Goal: Contribute content

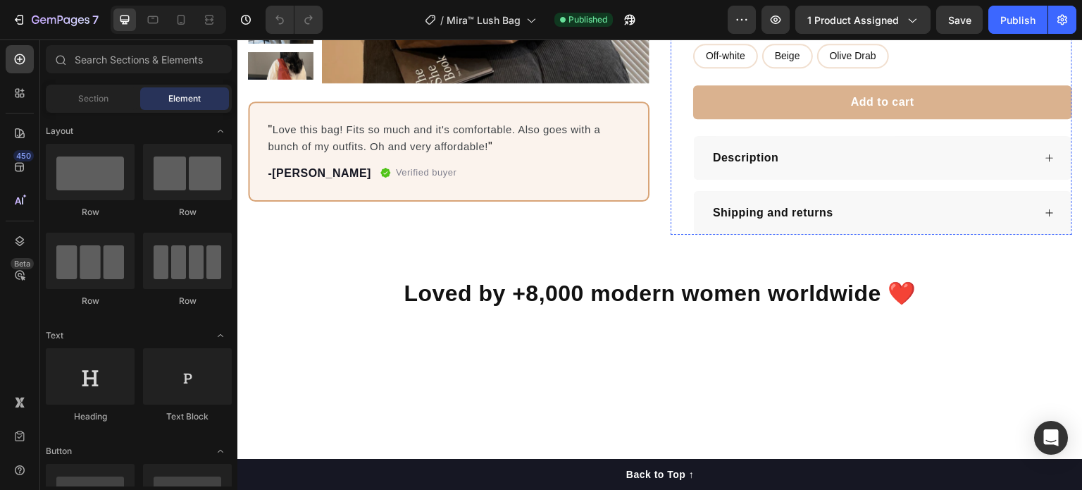
scroll to position [352, 0]
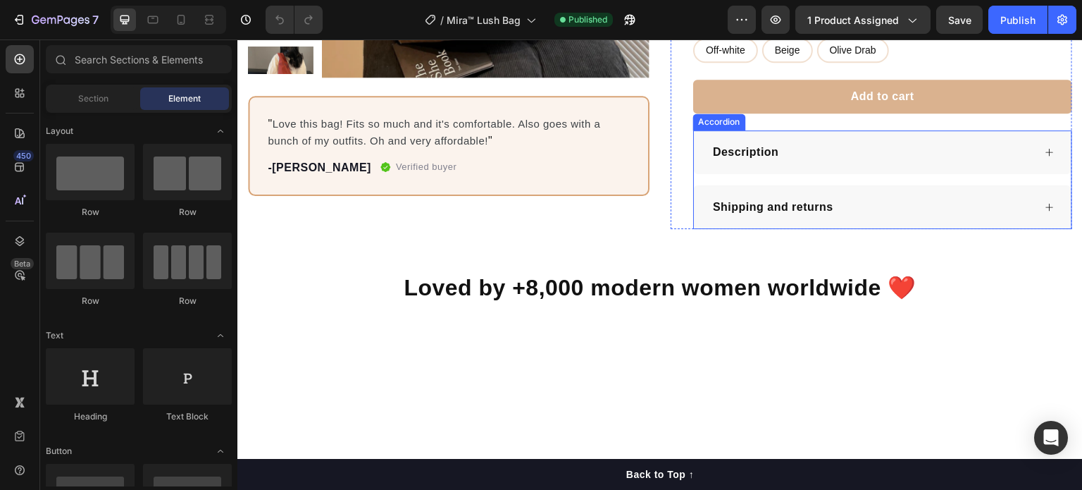
click at [812, 161] on div "Description" at bounding box center [883, 152] width 378 height 44
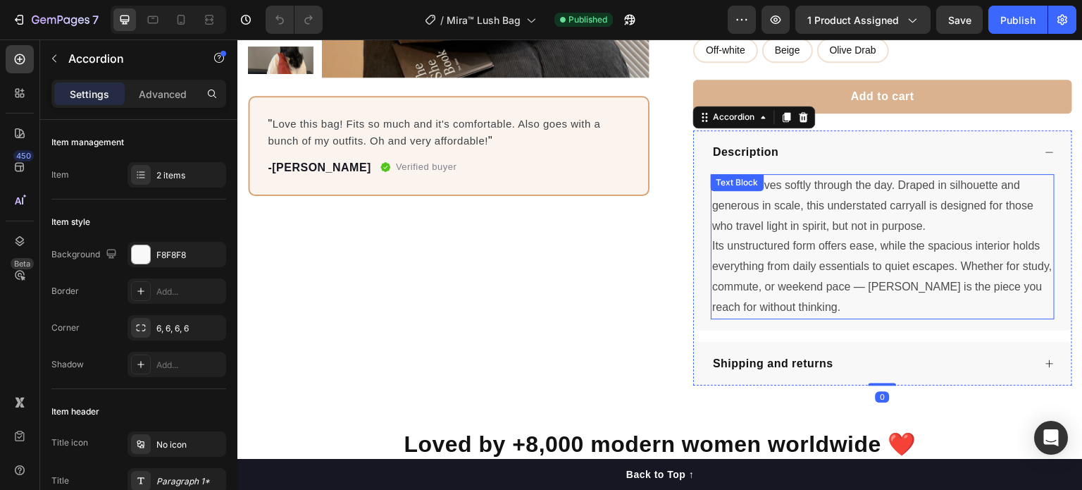
click at [911, 280] on p "Its unstructured form offers ease, while the spacious interior holds everything…" at bounding box center [882, 276] width 341 height 81
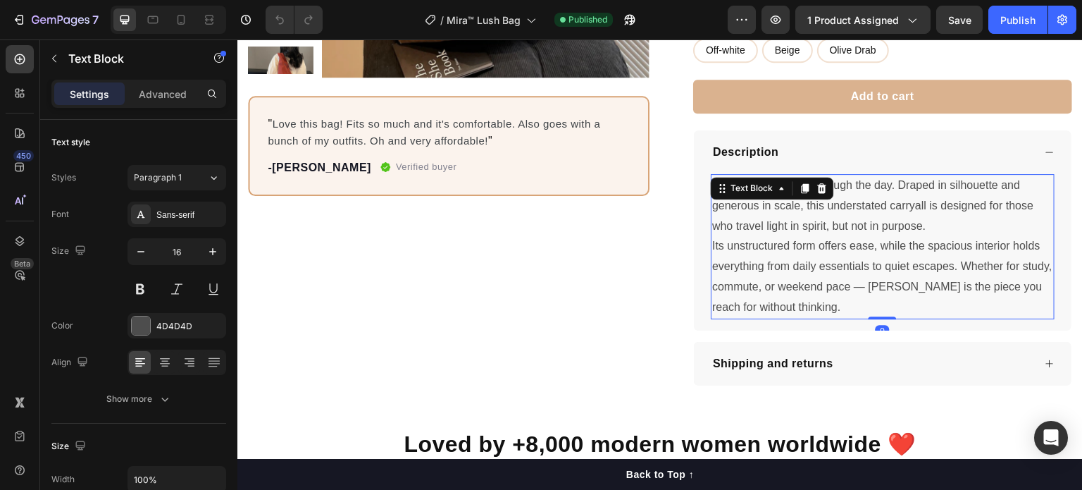
click at [888, 288] on p "Its unstructured form offers ease, while the spacious interior holds everything…" at bounding box center [882, 276] width 341 height 81
click at [903, 286] on p "Its unstructured form offers ease, while the spacious interior holds everything…" at bounding box center [882, 276] width 341 height 81
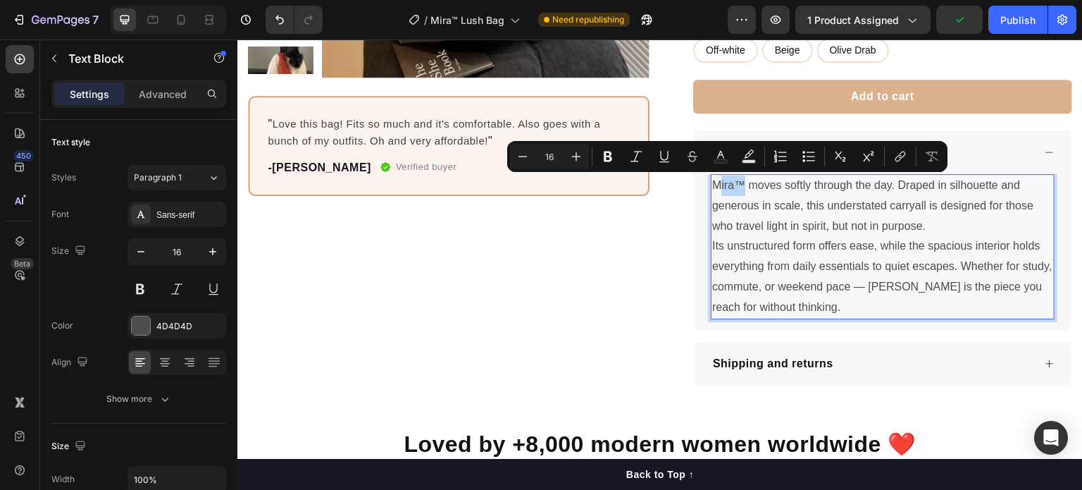
drag, startPoint x: 735, startPoint y: 185, endPoint x: 712, endPoint y: 194, distance: 25.0
click at [712, 194] on p "Mira™ moves softly through the day. Draped in silhouette and generous in scale,…" at bounding box center [882, 205] width 341 height 61
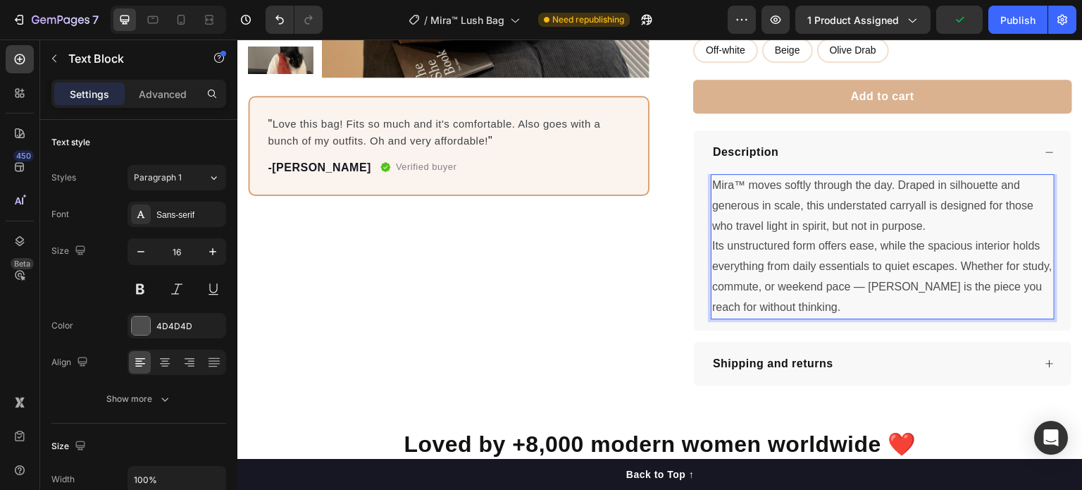
click at [745, 183] on p "Mira™ moves softly through the day. Draped in silhouette and generous in scale,…" at bounding box center [882, 205] width 341 height 61
click at [732, 183] on p "Mira™ moves softly through the day. Draped in silhouette and generous in scale,…" at bounding box center [882, 205] width 341 height 61
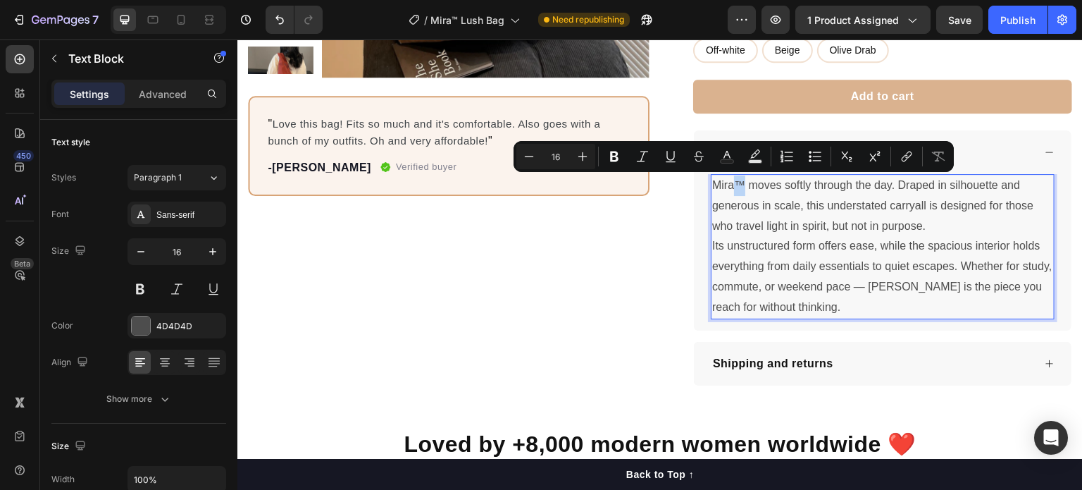
copy p "™"
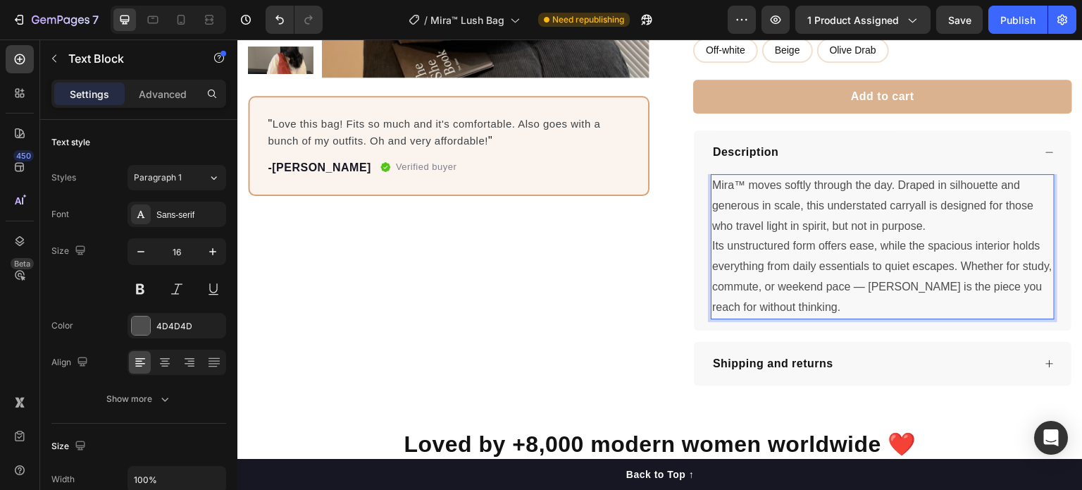
click at [915, 288] on p "Its unstructured form offers ease, while the spacious interior holds everything…" at bounding box center [882, 276] width 341 height 81
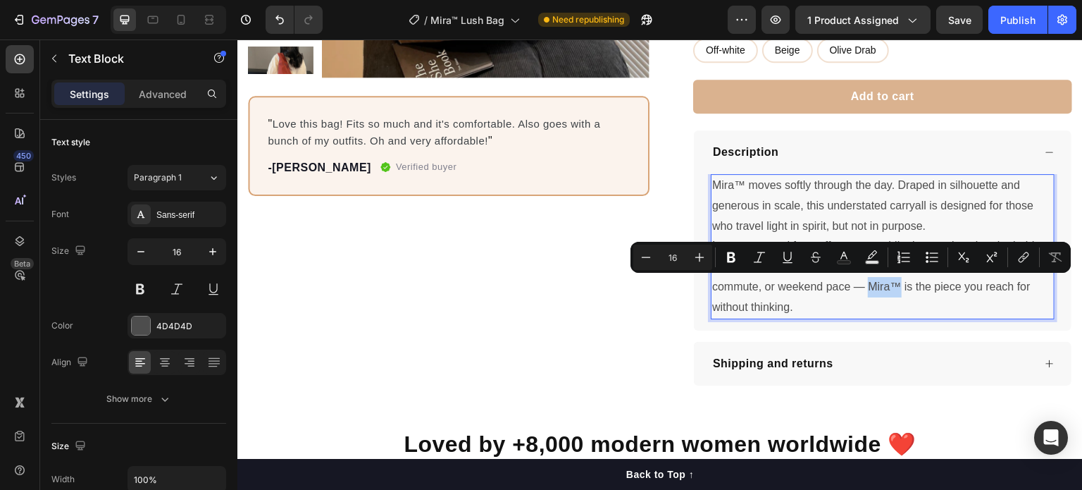
drag, startPoint x: 899, startPoint y: 282, endPoint x: 930, endPoint y: 287, distance: 31.4
click at [930, 287] on p "Its unstructured form offers ease, while the spacious interior holds everything…" at bounding box center [882, 276] width 341 height 81
copy p "Mira™"
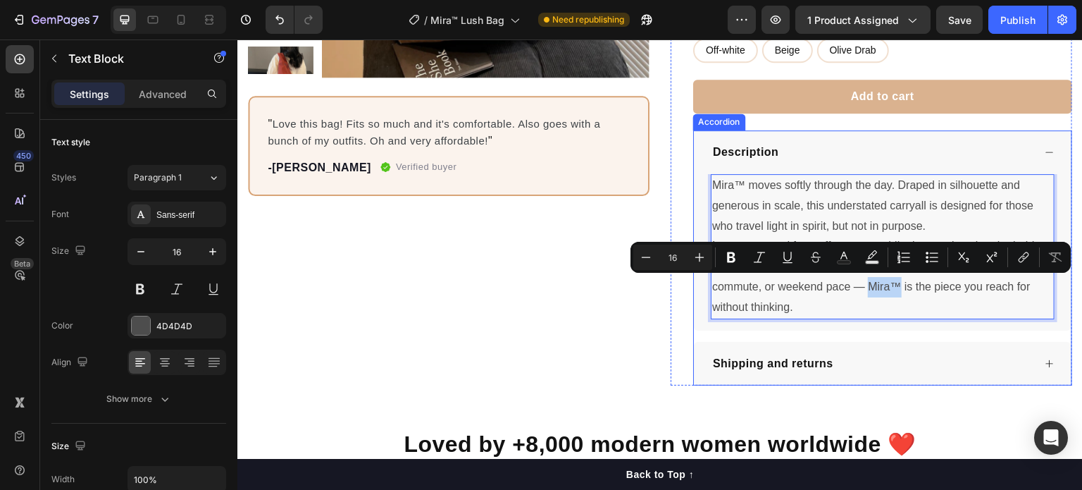
click at [912, 345] on div "Shipping and returns" at bounding box center [883, 364] width 378 height 44
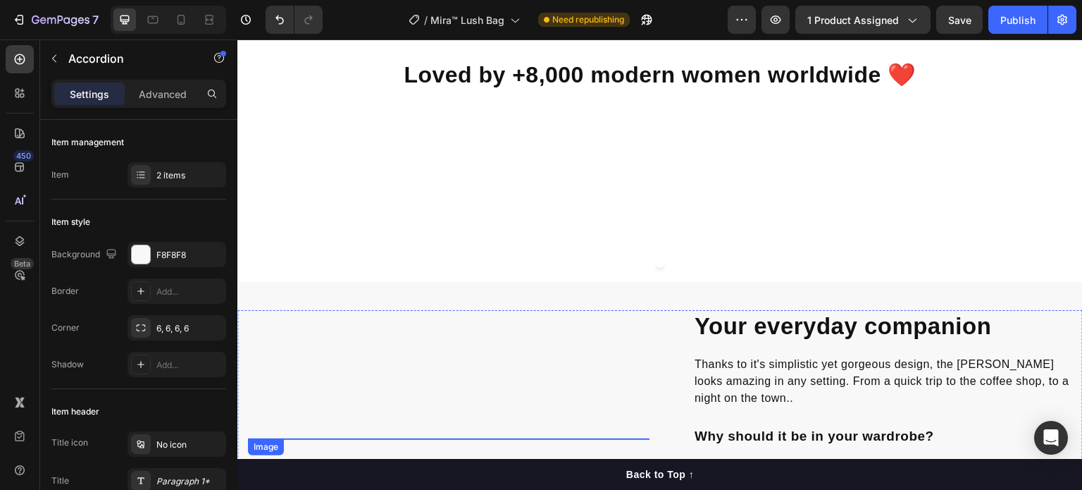
scroll to position [564, 0]
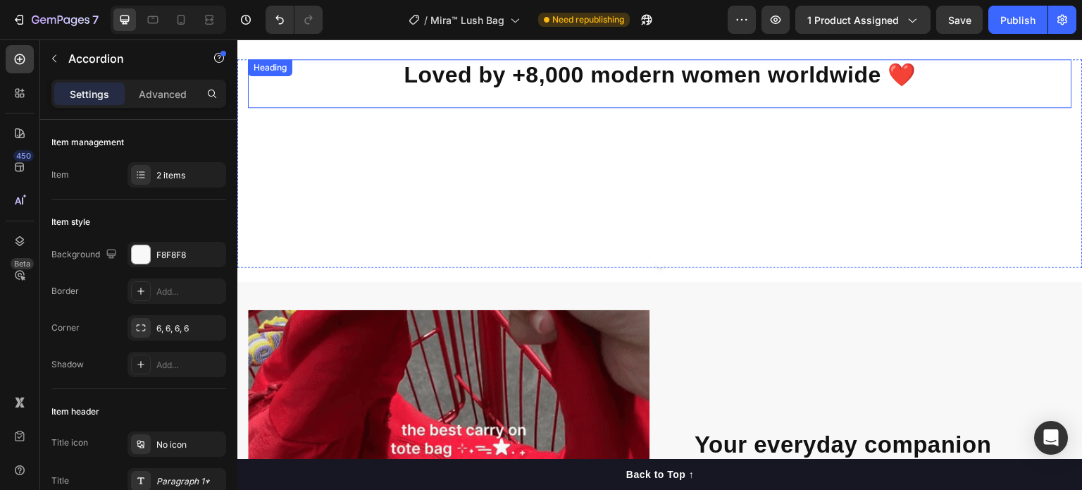
click at [393, 73] on h2 "Loved by +8,000 modern women worldwide ❤️" at bounding box center [660, 75] width 825 height 32
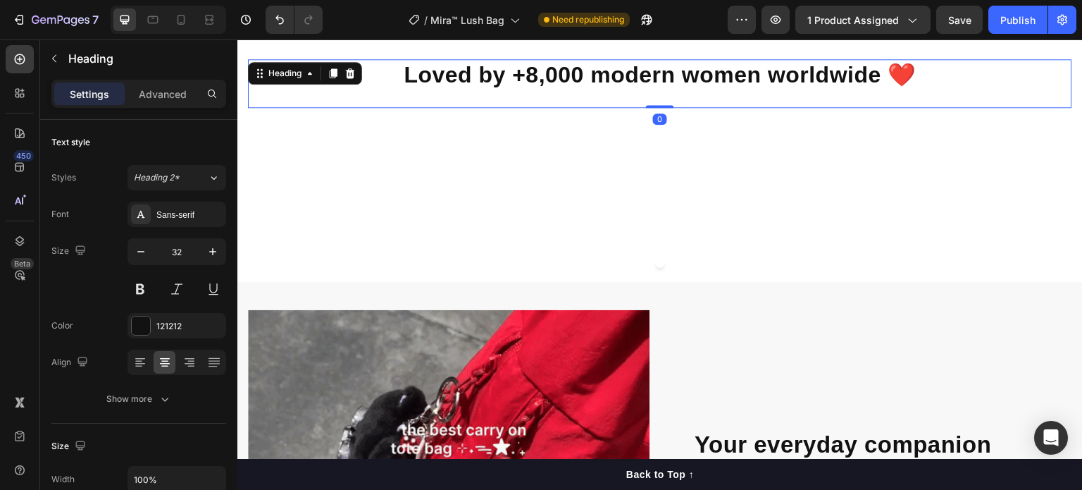
click at [392, 76] on h2 "Loved by +8,000 modern women worldwide ❤️" at bounding box center [660, 75] width 825 height 32
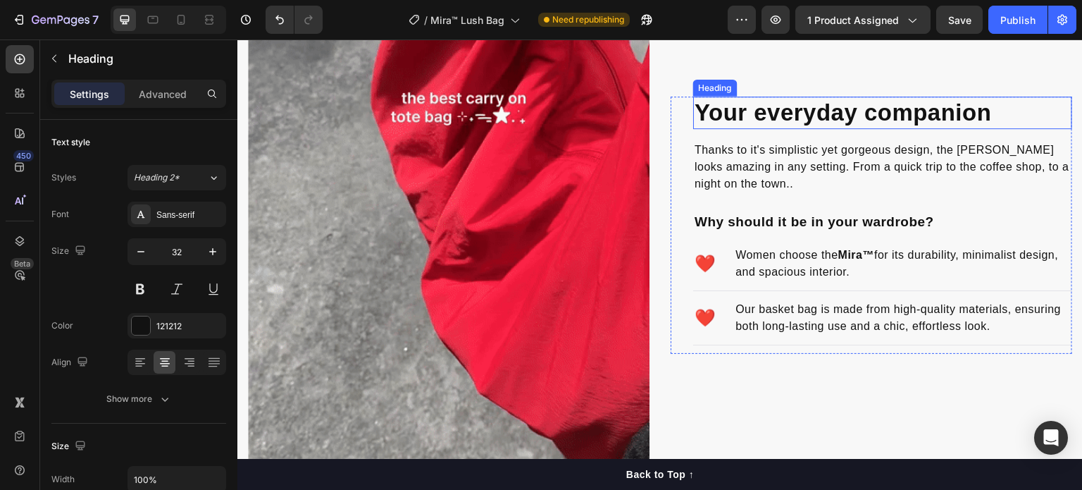
scroll to position [987, 0]
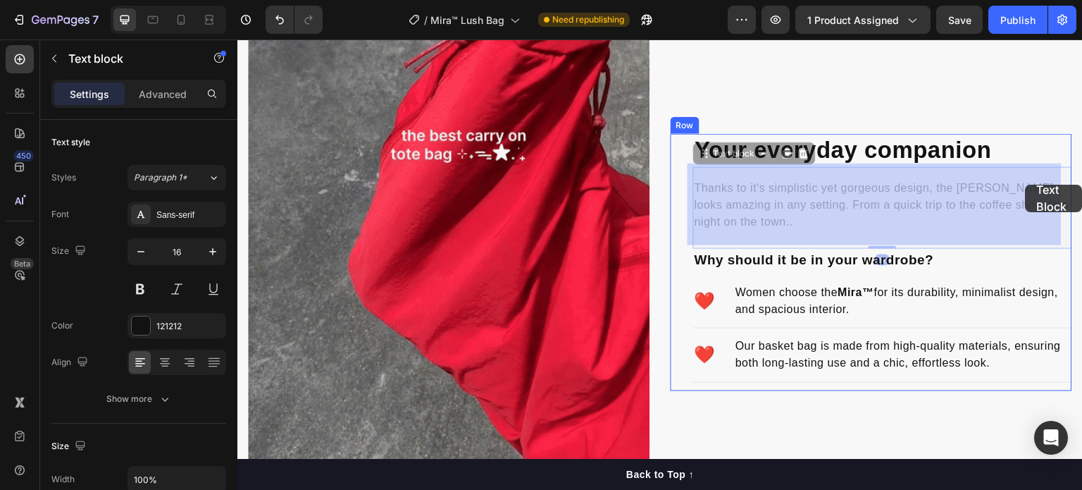
drag, startPoint x: 953, startPoint y: 183, endPoint x: 1027, endPoint y: 185, distance: 74.7
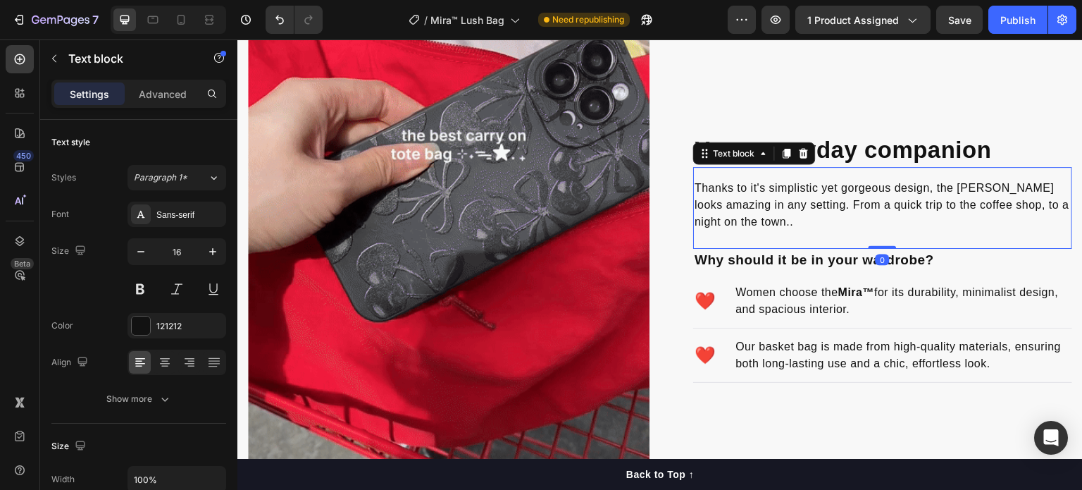
click at [1037, 185] on p "Thanks to it's simplistic yet gorgeous design, the [PERSON_NAME] looks amazing …" at bounding box center [883, 205] width 376 height 51
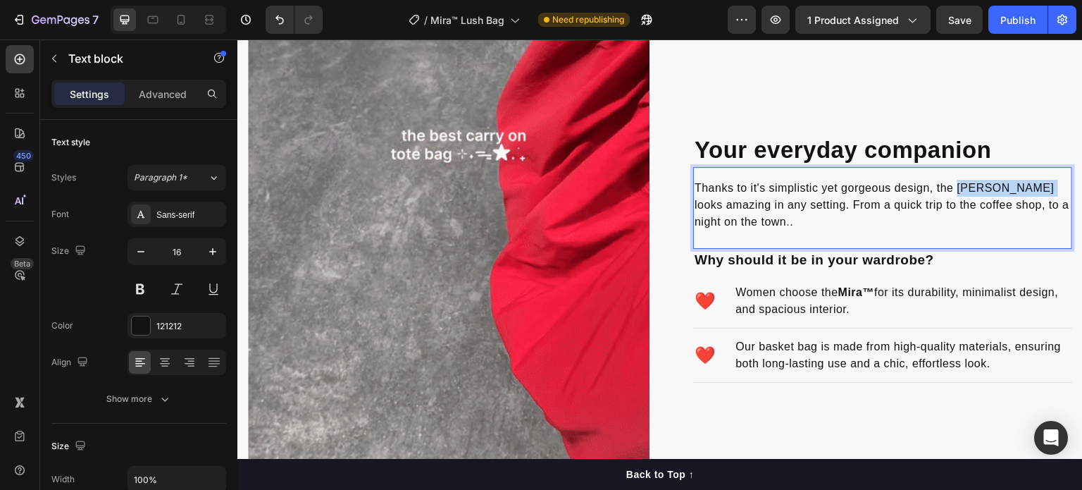
drag, startPoint x: 1037, startPoint y: 185, endPoint x: 960, endPoint y: 184, distance: 77.5
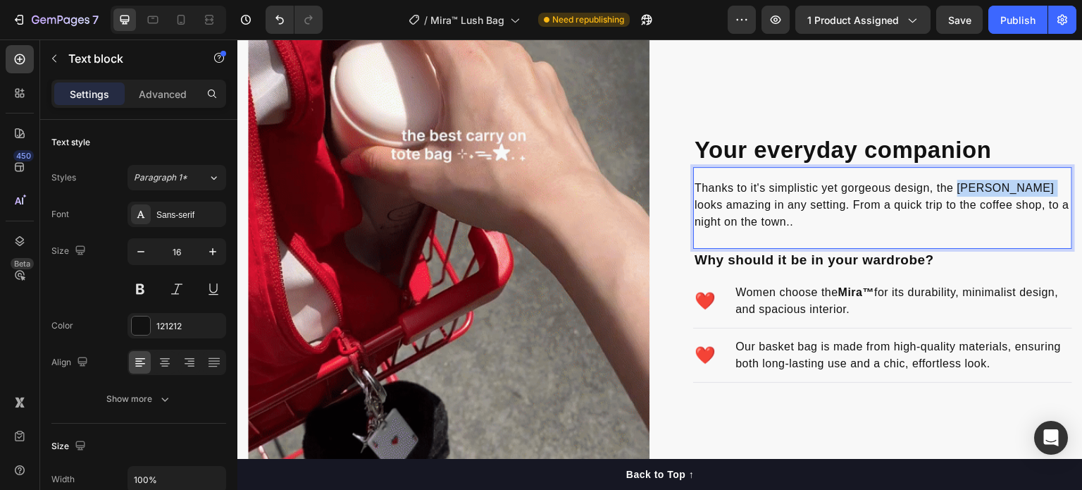
click at [960, 184] on p "Thanks to it's simplistic yet gorgeous design, the [PERSON_NAME] looks amazing …" at bounding box center [883, 205] width 376 height 51
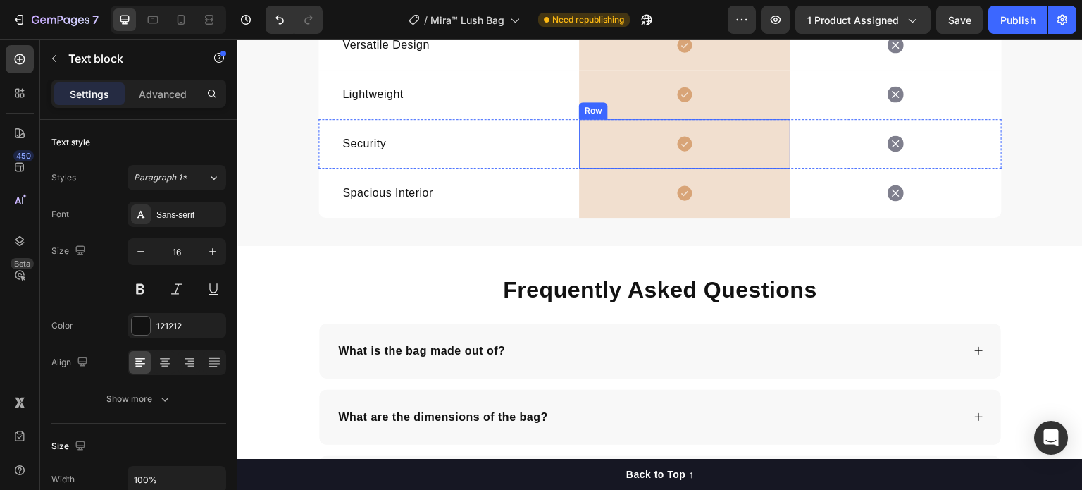
scroll to position [2467, 0]
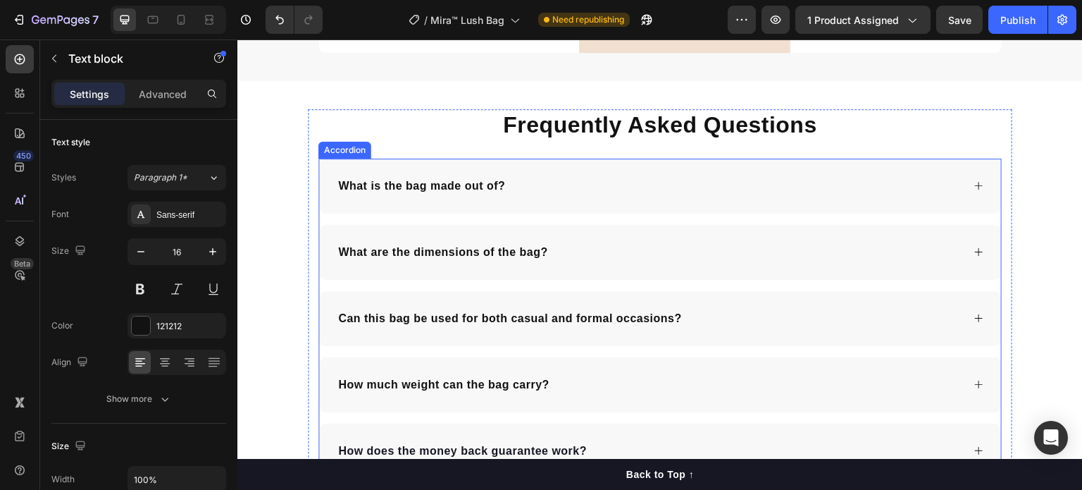
click at [494, 186] on p "What is the bag made out of?" at bounding box center [421, 186] width 167 height 17
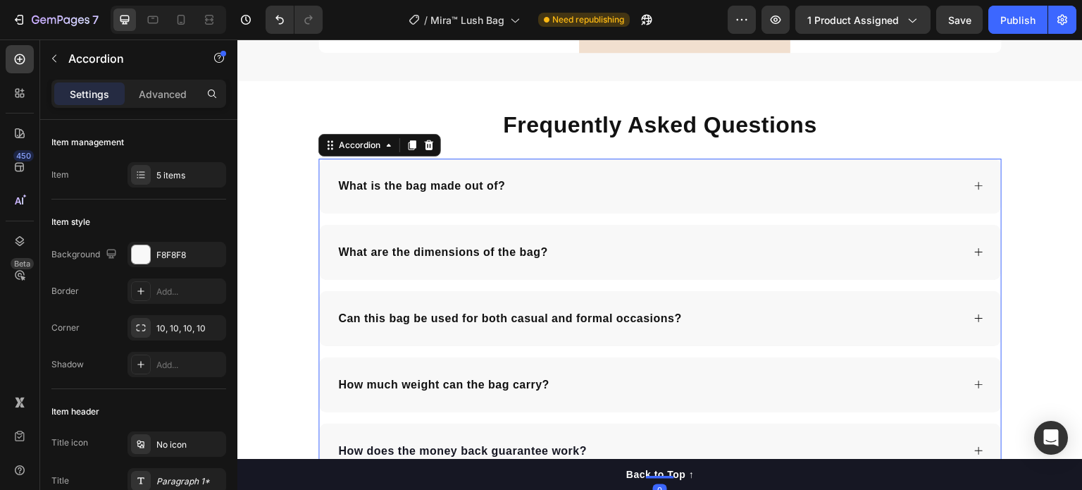
click at [568, 180] on div "What is the bag made out of?" at bounding box center [649, 185] width 626 height 21
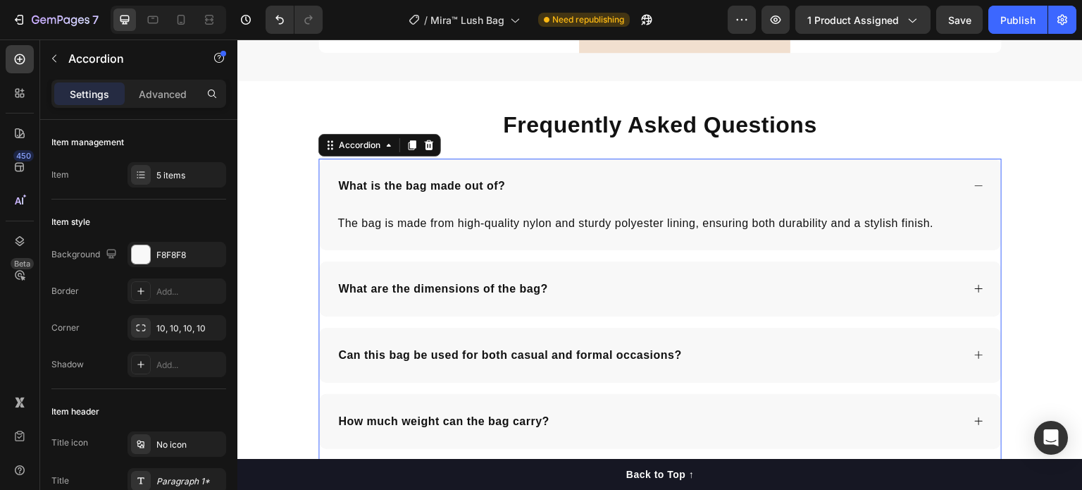
click at [634, 276] on div "What are the dimensions of the bag?" at bounding box center [660, 288] width 682 height 55
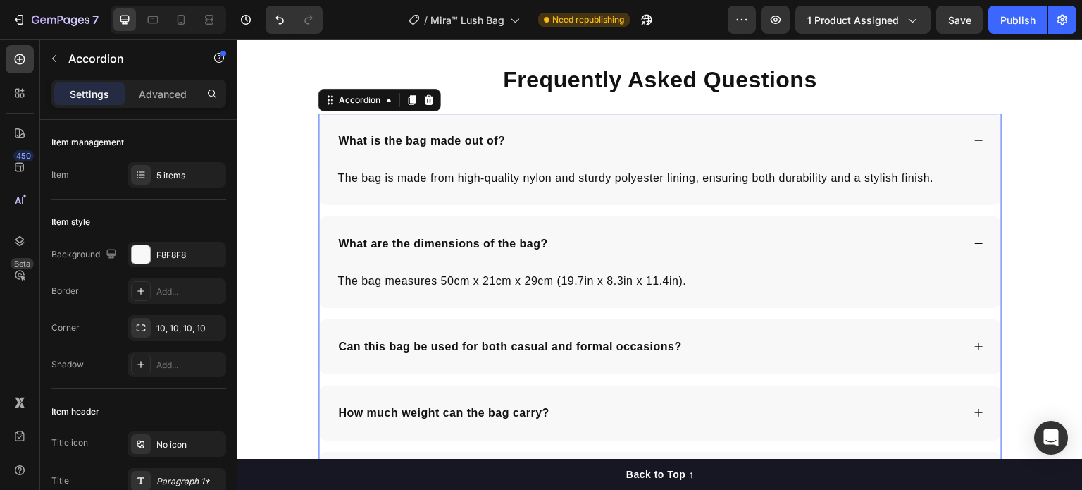
scroll to position [2537, 0]
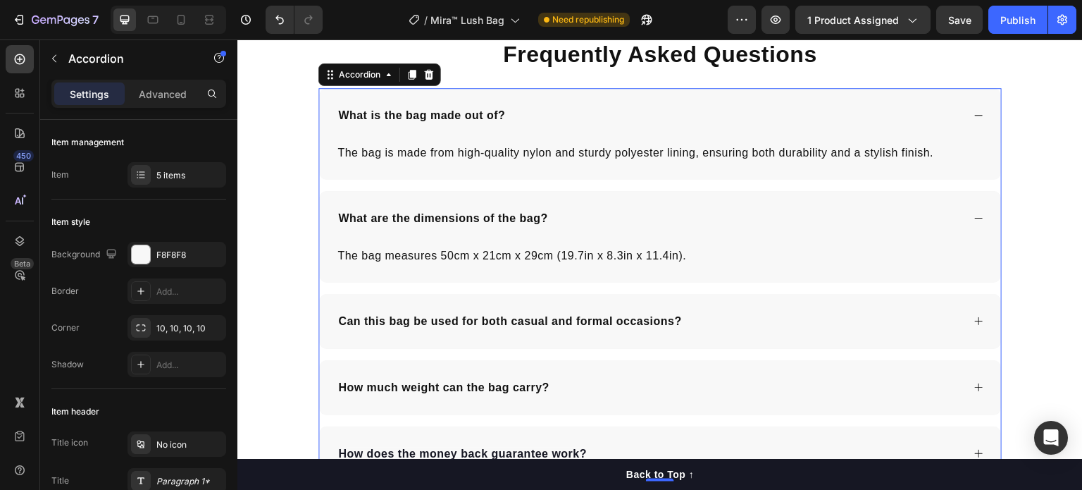
click at [742, 316] on div "Can this bag be used for both casual and formal occasions?" at bounding box center [649, 321] width 626 height 21
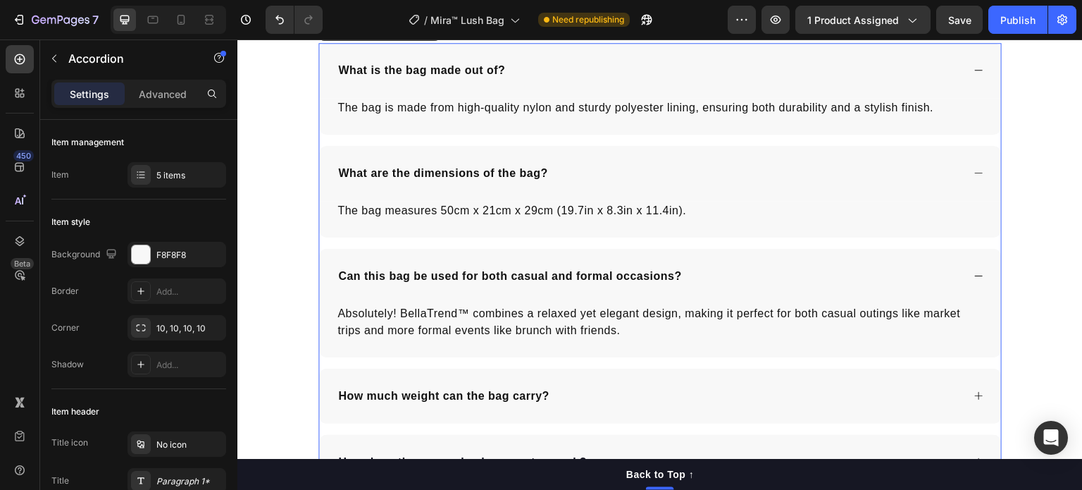
scroll to position [2607, 0]
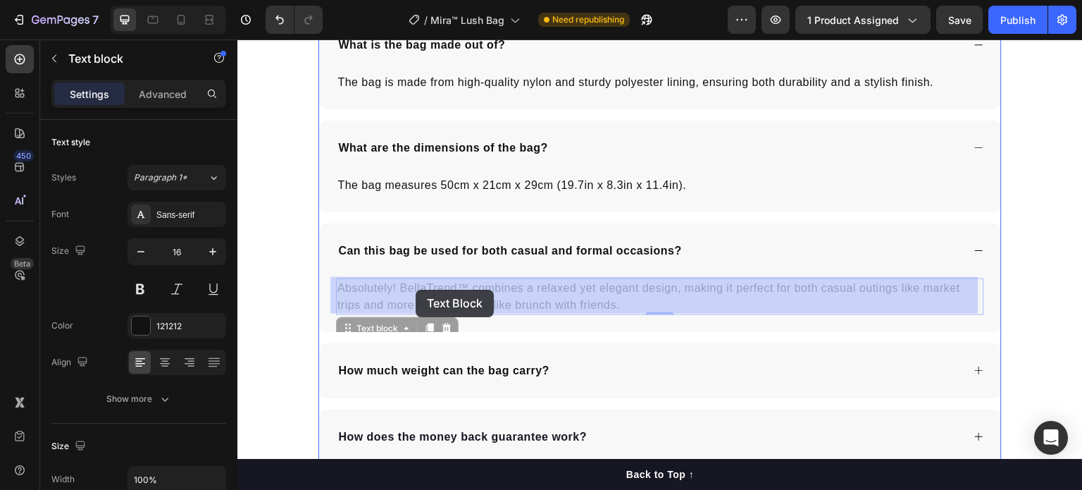
drag, startPoint x: 463, startPoint y: 285, endPoint x: 421, endPoint y: 290, distance: 42.6
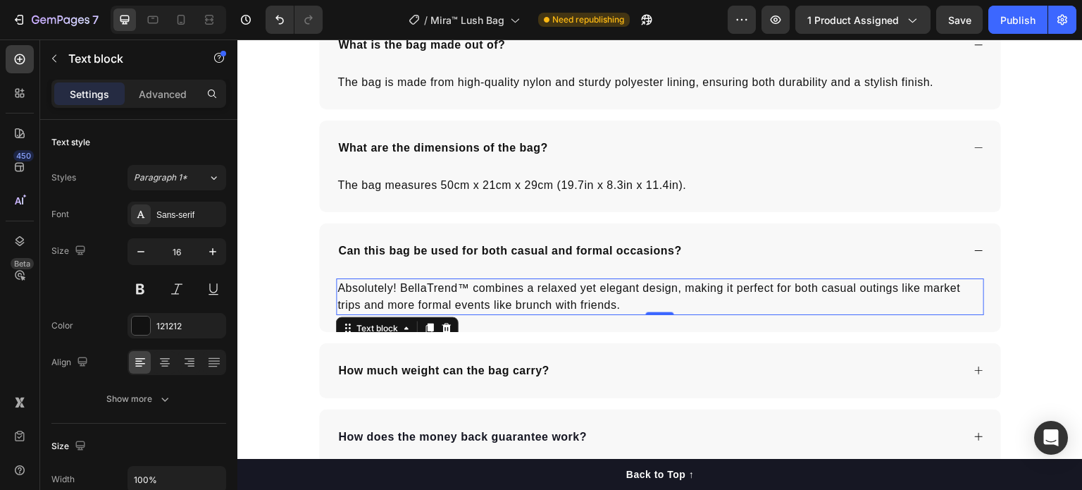
click at [447, 290] on p "Absolutely! BellaTrend™ combines a relaxed yet elegant design, making it perfec…" at bounding box center [661, 297] width 646 height 34
drag, startPoint x: 463, startPoint y: 285, endPoint x: 389, endPoint y: 288, distance: 74.0
click at [389, 288] on p "Absolutely! BellaTrend™ combines a relaxed yet elegant design, making it perfec…" at bounding box center [661, 297] width 646 height 34
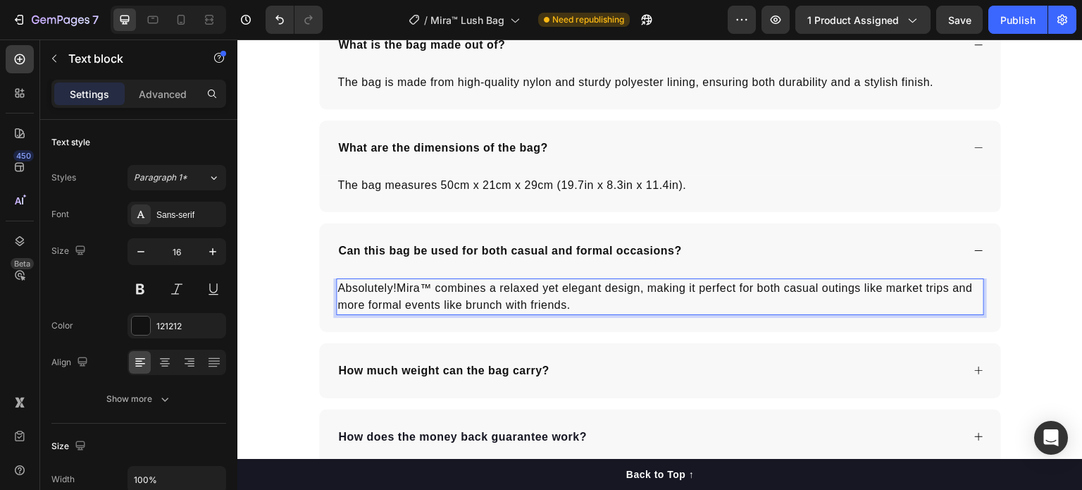
click at [393, 290] on p "Absolutely!Mira™ combines a relaxed yet elegant design, making it perfect for b…" at bounding box center [661, 297] width 646 height 34
click at [524, 289] on p "Absolutely! Mira™ combines a relaxed yet elegant design, making it perfect for …" at bounding box center [661, 297] width 646 height 34
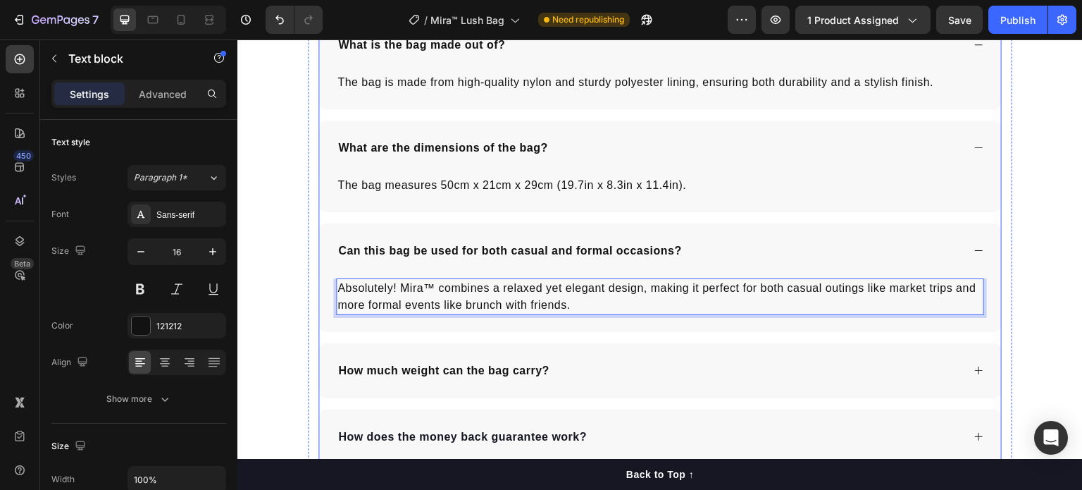
click at [598, 356] on div "How much weight can the bag carry?" at bounding box center [660, 370] width 682 height 55
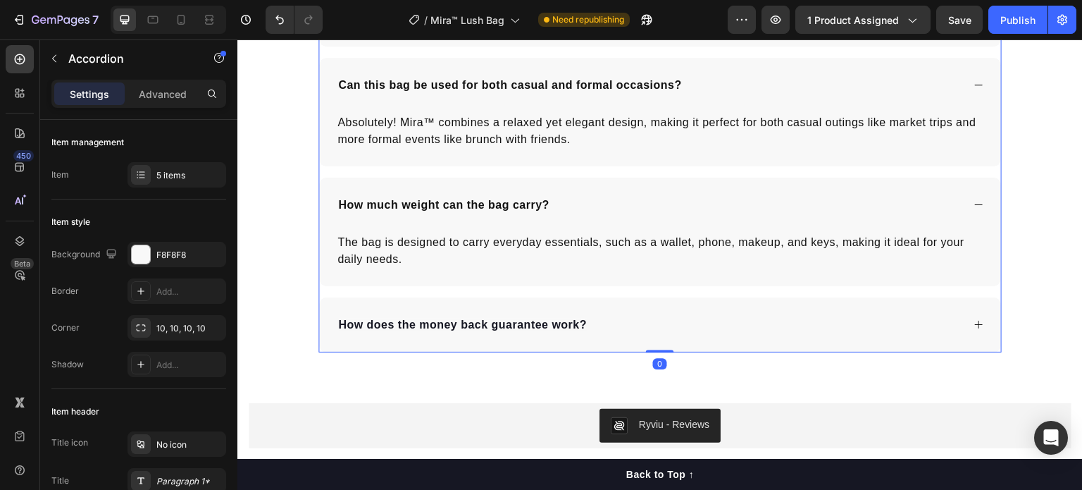
scroll to position [2819, 0]
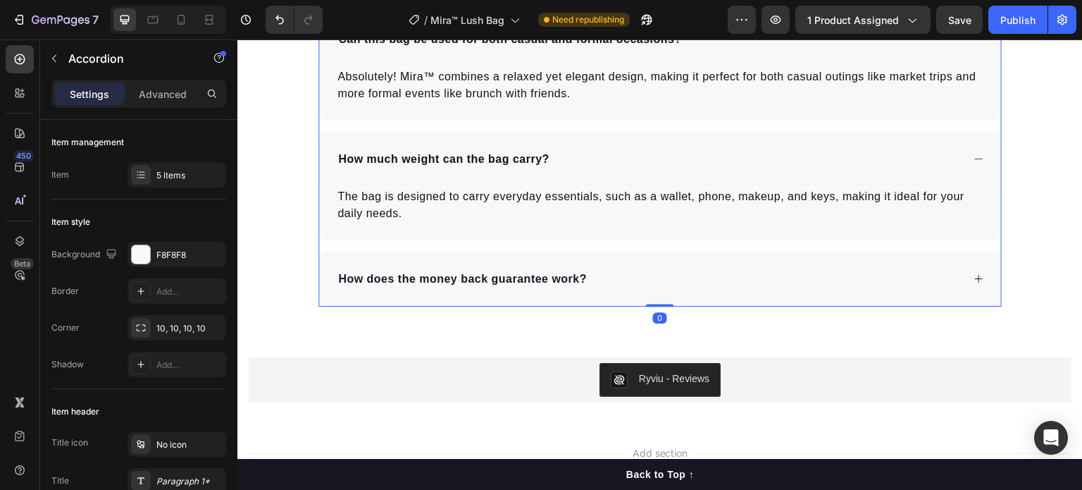
click at [619, 276] on div "How does the money back guarantee work?" at bounding box center [649, 278] width 626 height 21
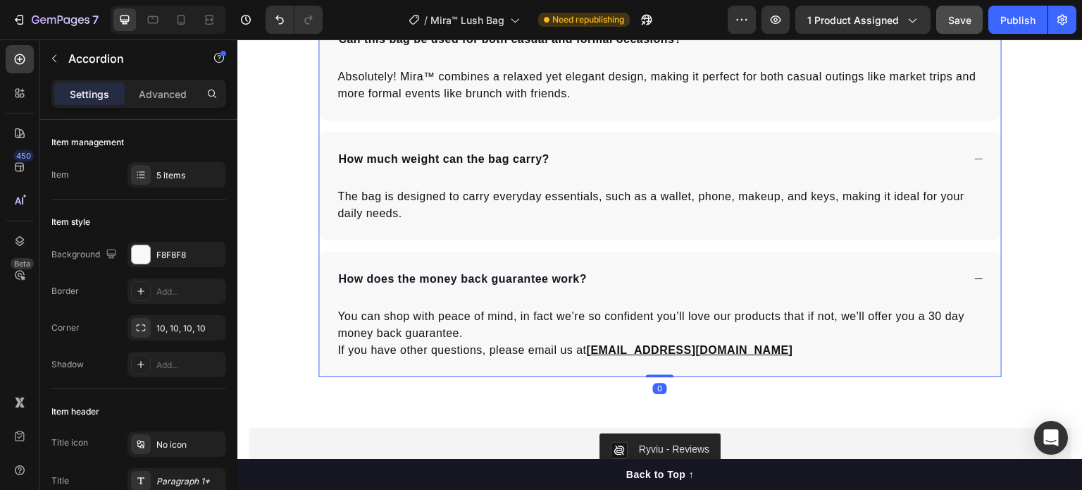
click at [963, 18] on span "Save" at bounding box center [960, 20] width 23 height 12
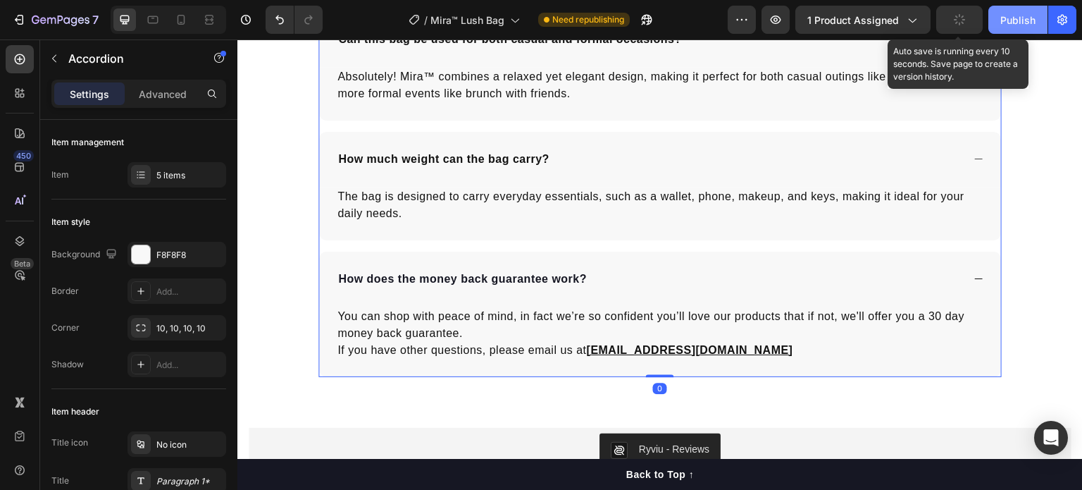
click at [1038, 17] on button "Publish" at bounding box center [1018, 20] width 59 height 28
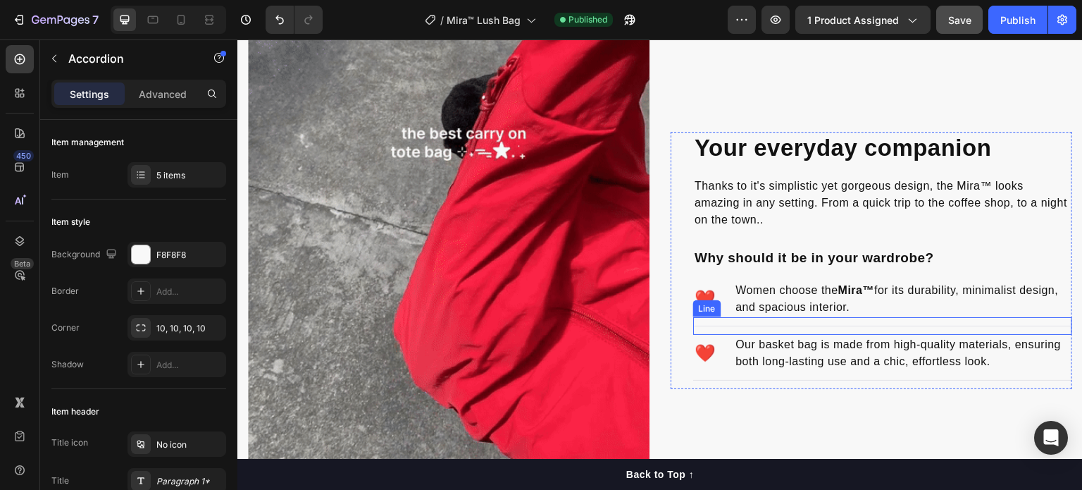
scroll to position [987, 0]
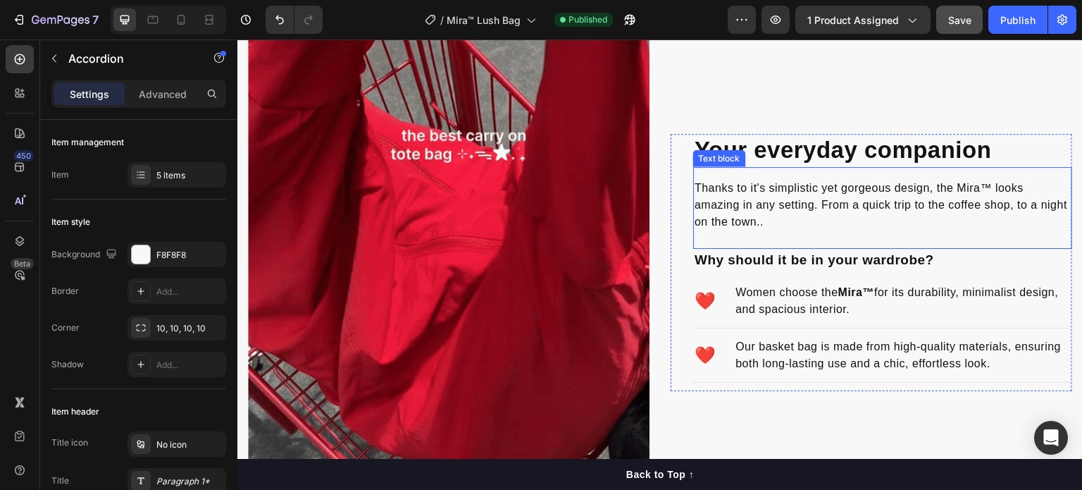
click at [800, 218] on p "Thanks to it's simplistic yet gorgeous design, the Mira™ looks amazing in any s…" at bounding box center [883, 205] width 376 height 51
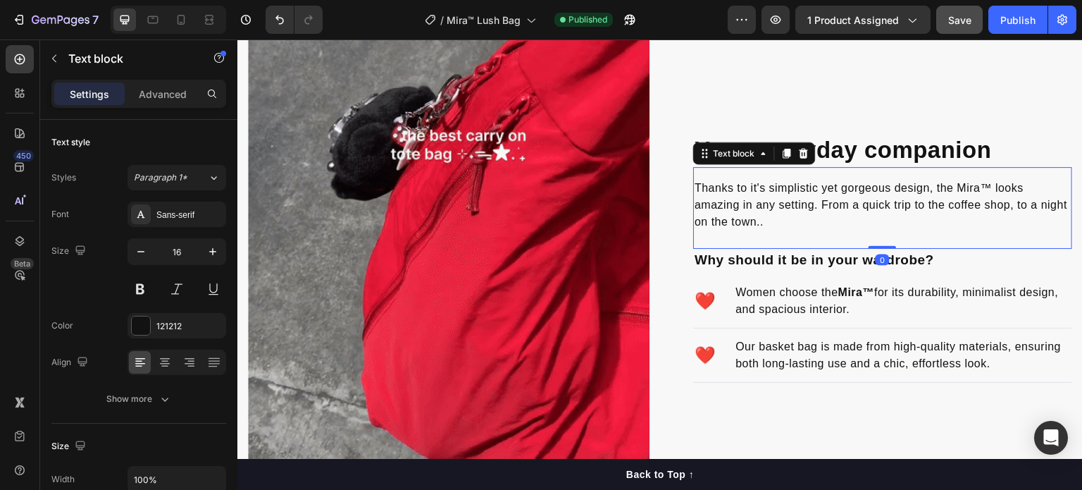
click at [791, 218] on p "Thanks to it's simplistic yet gorgeous design, the Mira™ looks amazing in any s…" at bounding box center [883, 205] width 376 height 51
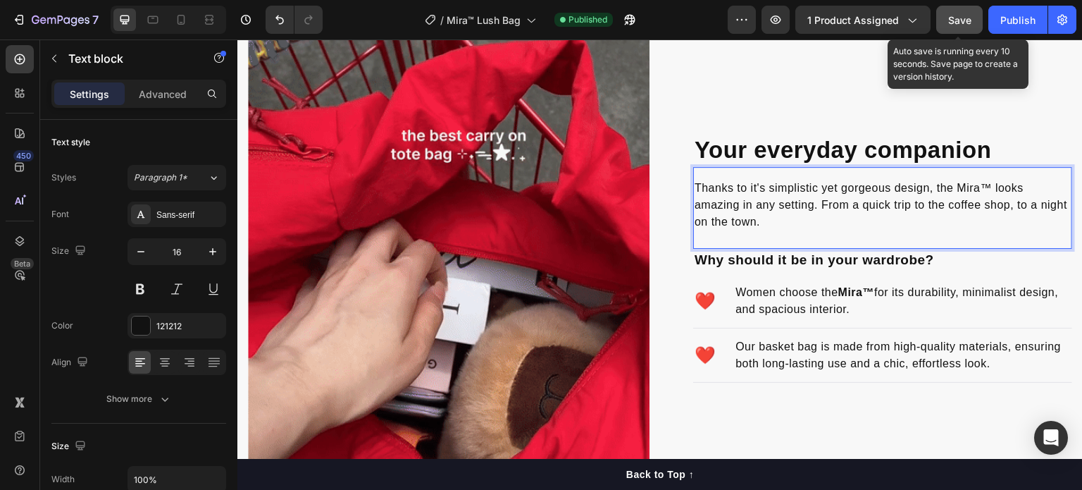
click at [950, 23] on span "Save" at bounding box center [960, 20] width 23 height 12
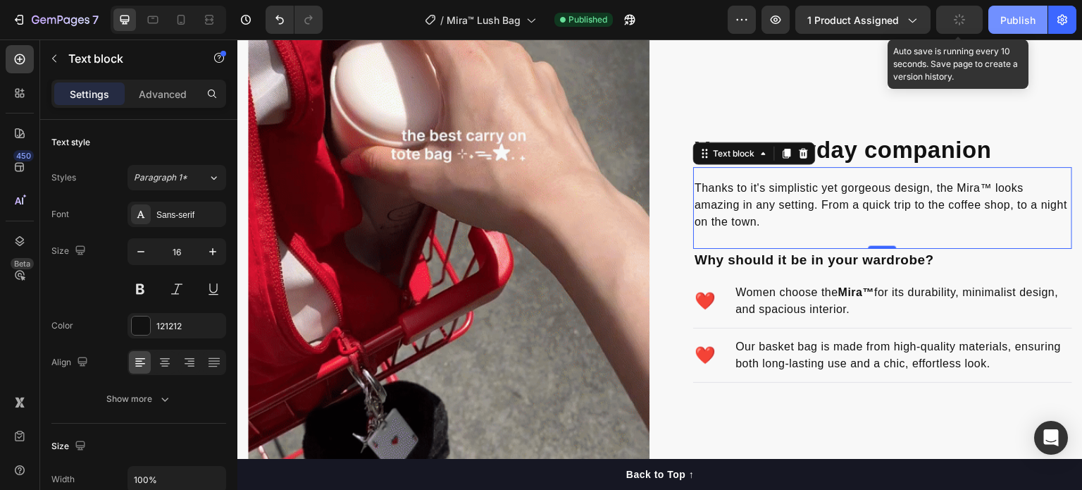
click at [1024, 25] on div "Publish" at bounding box center [1018, 20] width 35 height 15
